Goal: Information Seeking & Learning: Learn about a topic

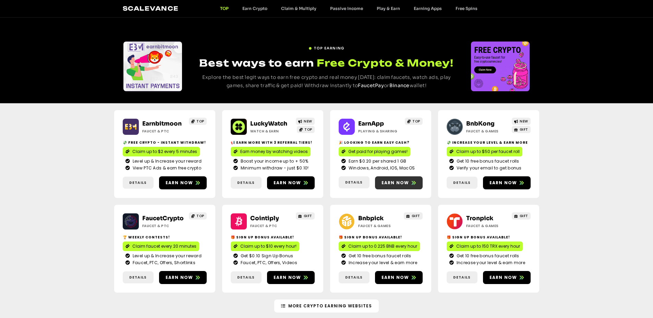
click at [399, 185] on span "Earn now" at bounding box center [396, 183] width 28 height 6
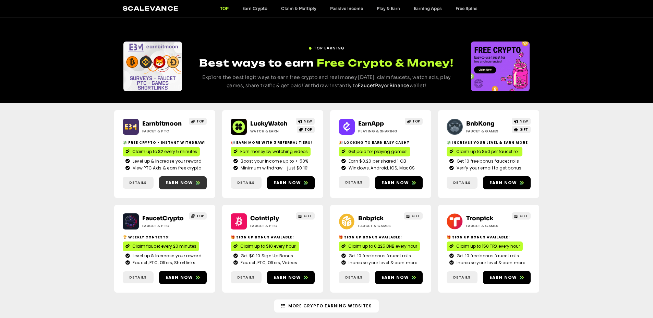
click at [184, 185] on span "Earn now" at bounding box center [180, 183] width 28 height 6
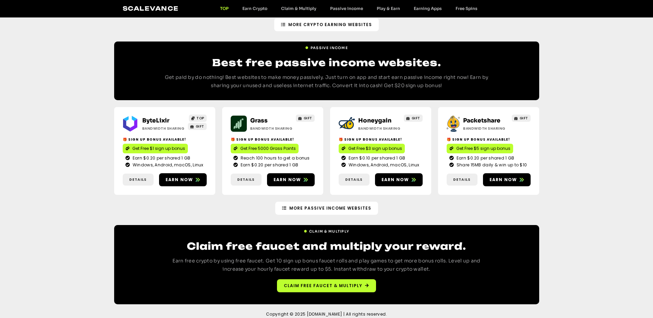
scroll to position [749, 0]
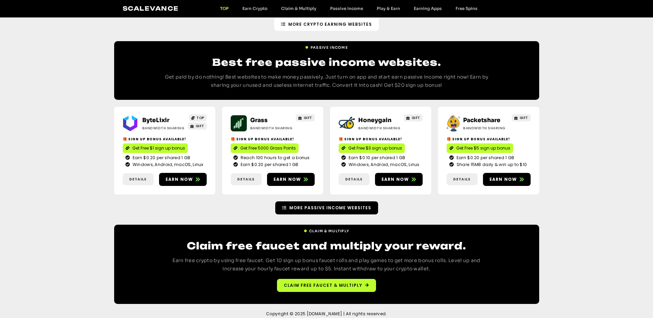
click at [348, 205] on span "More Passive Income Websites" at bounding box center [331, 208] width 82 height 6
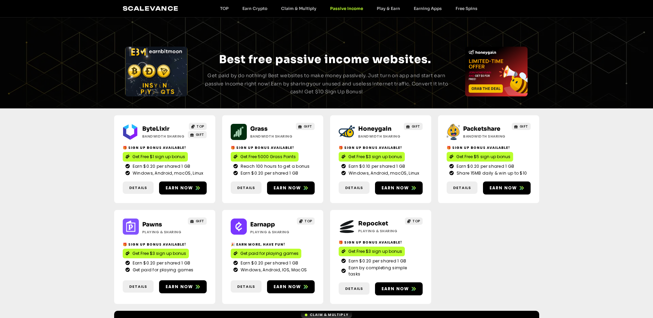
click at [221, 5] on div "Scalevance TOP Earn Crypto Claim & Multiply Passive Income Play & Earn Earning …" at bounding box center [327, 8] width 408 height 9
click at [224, 10] on link "TOP" at bounding box center [224, 8] width 22 height 5
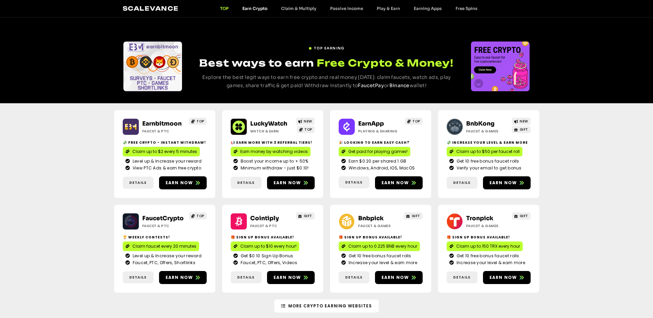
click at [253, 10] on link "Earn Crypto" at bounding box center [255, 8] width 39 height 5
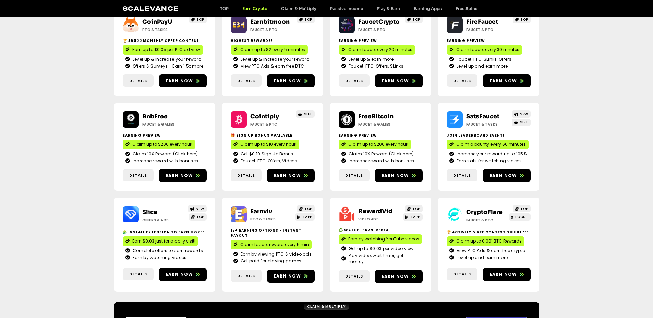
scroll to position [123, 0]
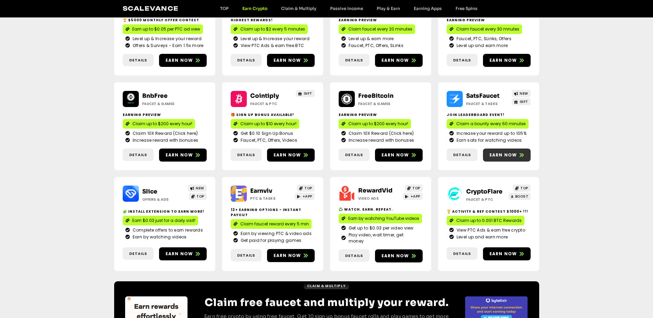
click at [508, 156] on span "Earn now" at bounding box center [504, 155] width 28 height 6
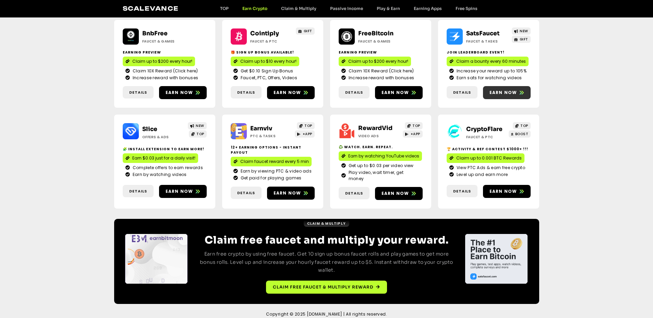
scroll to position [0, 0]
